Goal: Information Seeking & Learning: Find specific fact

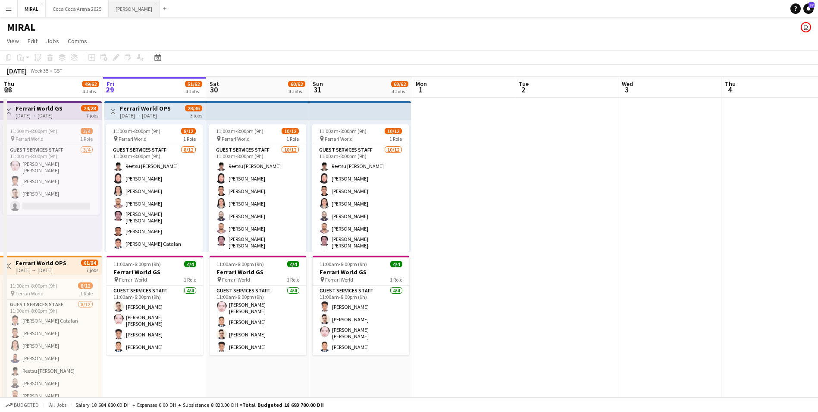
click at [124, 8] on button "[PERSON_NAME]" at bounding box center [134, 8] width 51 height 17
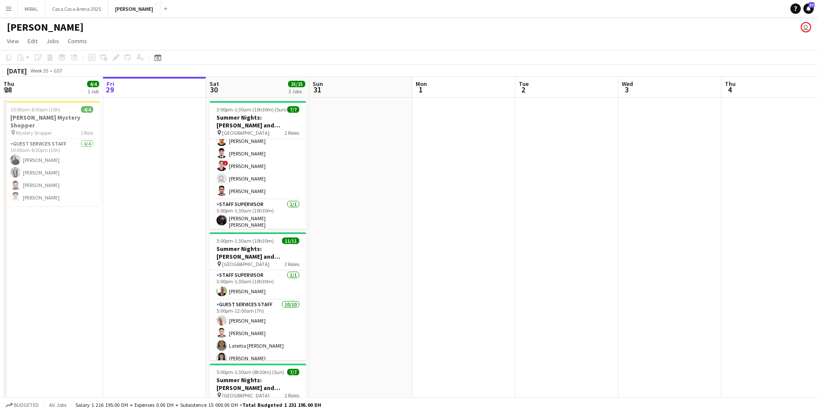
click at [8, 6] on app-icon "Menu" at bounding box center [8, 8] width 7 height 7
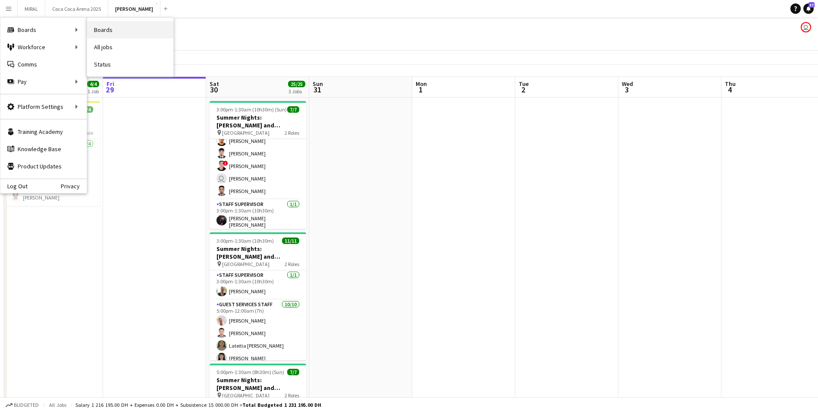
click at [105, 29] on link "Boards" at bounding box center [130, 29] width 86 height 17
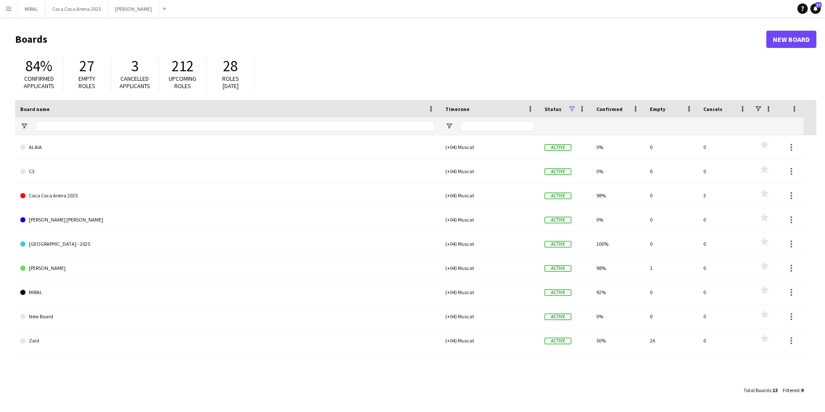
click at [10, 11] on app-icon "Menu" at bounding box center [8, 8] width 7 height 7
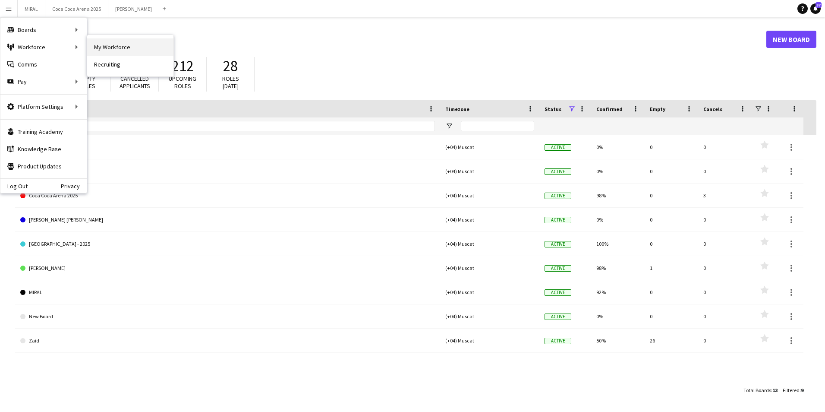
click at [96, 44] on link "My Workforce" at bounding box center [130, 46] width 86 height 17
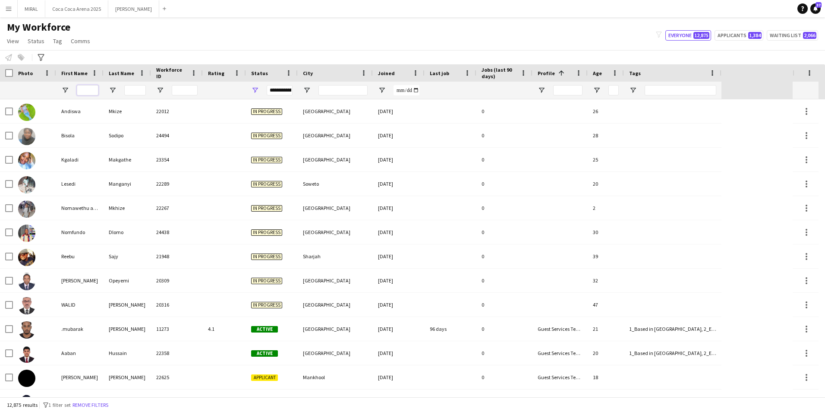
click at [96, 92] on input "First Name Filter Input" at bounding box center [88, 90] width 22 height 10
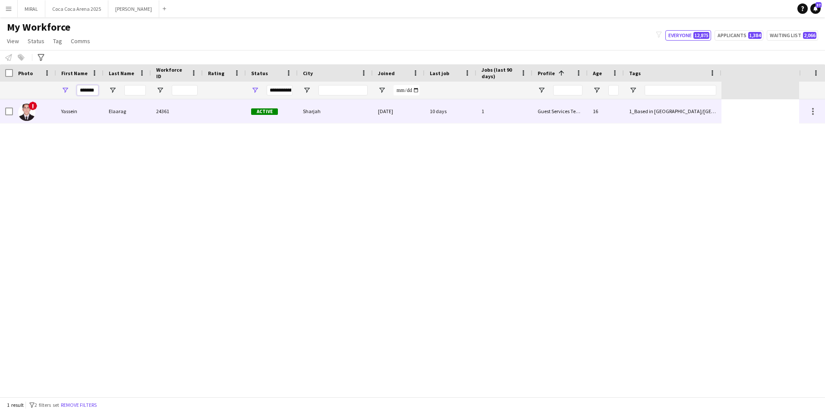
type input "*******"
click at [135, 113] on div "Elaarag" at bounding box center [127, 111] width 47 height 24
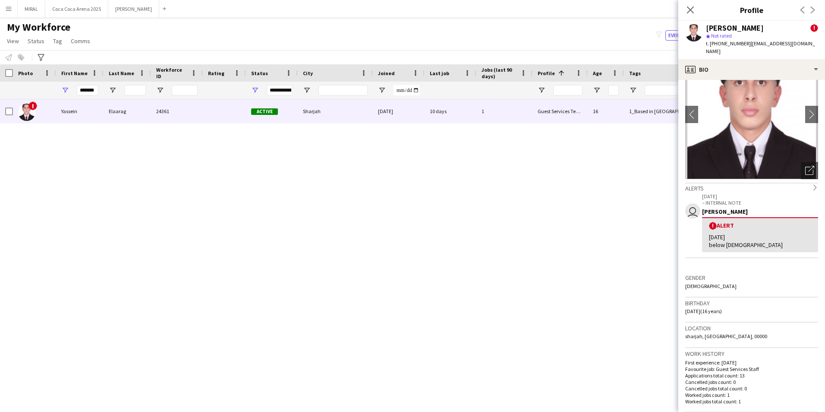
scroll to position [86, 0]
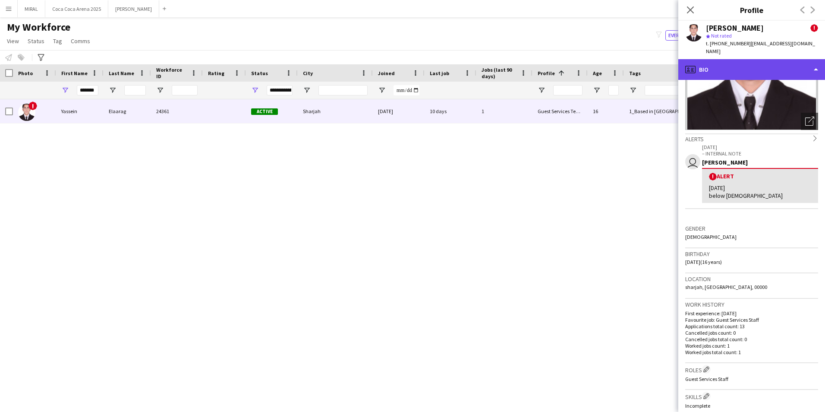
click at [758, 59] on div "profile Bio" at bounding box center [751, 69] width 147 height 21
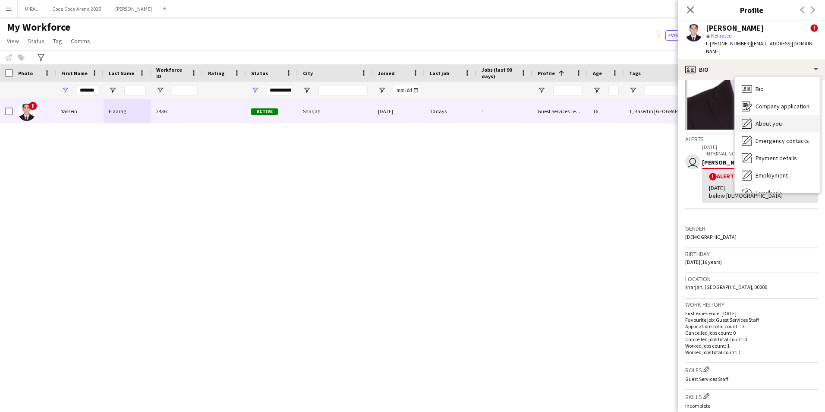
click at [773, 120] on div "About you About you" at bounding box center [777, 123] width 85 height 17
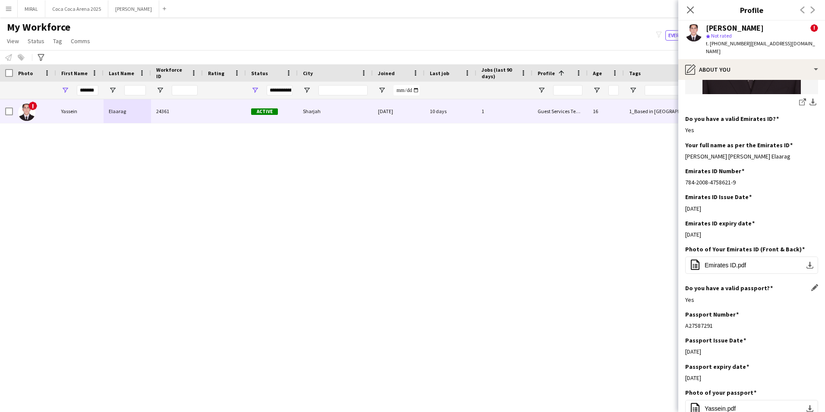
scroll to position [302, 0]
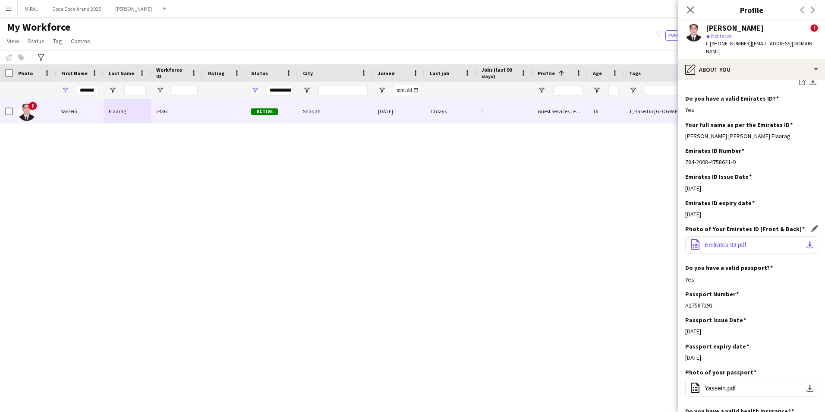
click at [776, 245] on button "office-file-sheet Emirates ID.pdf download-bottom" at bounding box center [751, 244] width 133 height 17
